Goal: Transaction & Acquisition: Subscribe to service/newsletter

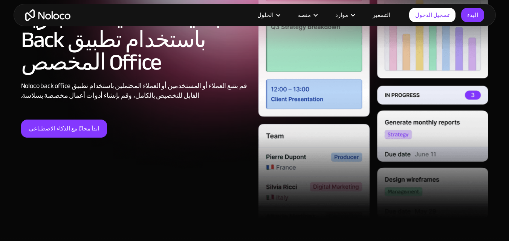
scroll to position [151, 0]
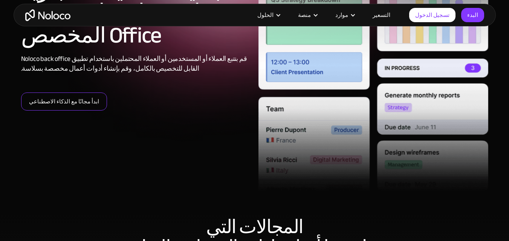
click at [33, 96] on font "ابدأ مجانًا مع الذكاء الاصطناعي" at bounding box center [64, 101] width 70 height 11
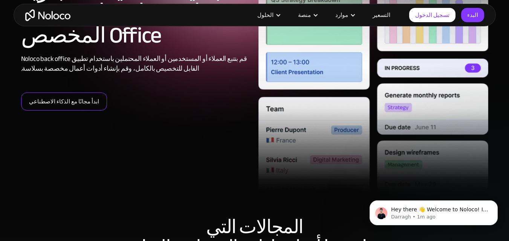
scroll to position [0, 0]
click at [38, 96] on font "ابدأ مجانًا مع الذكاء الاصطناعي" at bounding box center [64, 101] width 70 height 11
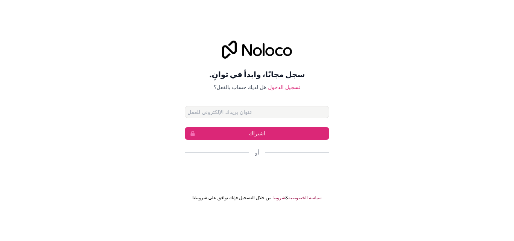
type input "alaliwidean5@gmail.com"
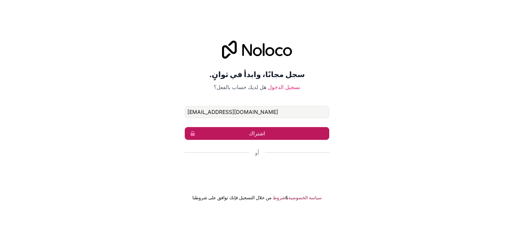
click at [243, 130] on button "اشتراك" at bounding box center [257, 133] width 145 height 13
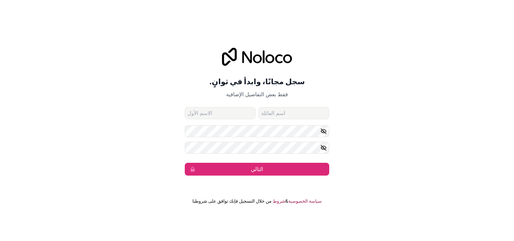
drag, startPoint x: 66, startPoint y: 2, endPoint x: 425, endPoint y: 21, distance: 359.7
click at [425, 21] on div "سجل مجانًا، وابدأ في ثوانٍ. فقط بعض التفاصيل الإضافية alaliwidean5@gmail.com ال…" at bounding box center [257, 120] width 514 height 241
